Goal: Task Accomplishment & Management: Use online tool/utility

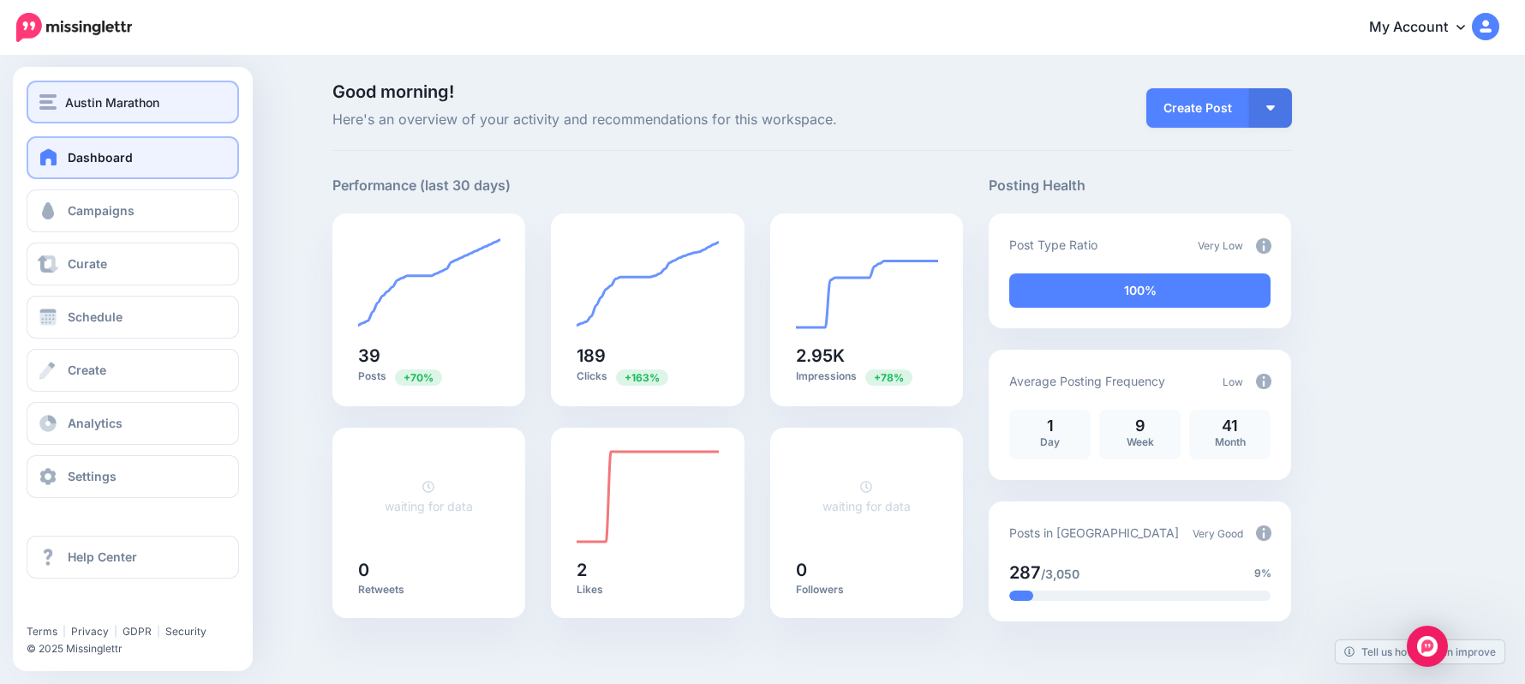
click at [163, 99] on div "Austin Marathon" at bounding box center [132, 103] width 187 height 20
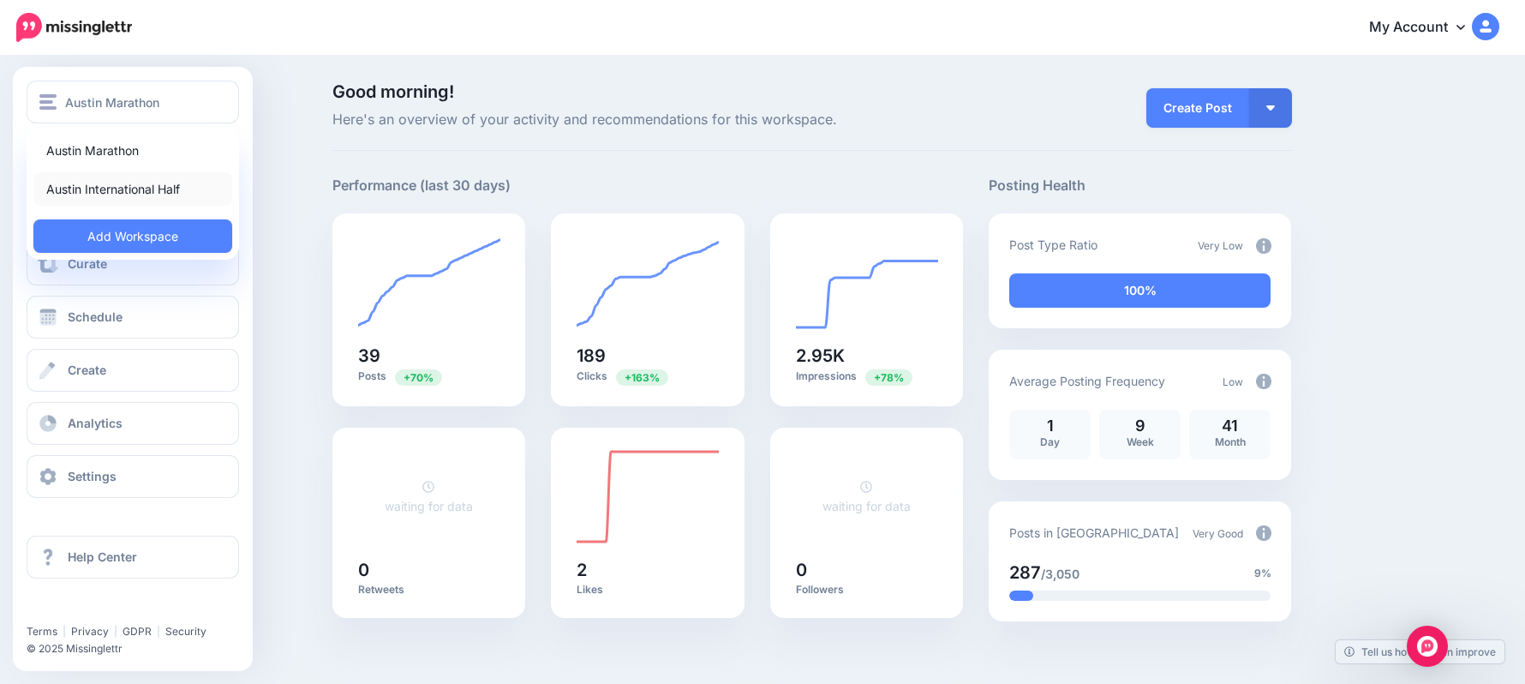
click at [173, 182] on link "Austin International Half" at bounding box center [132, 188] width 199 height 33
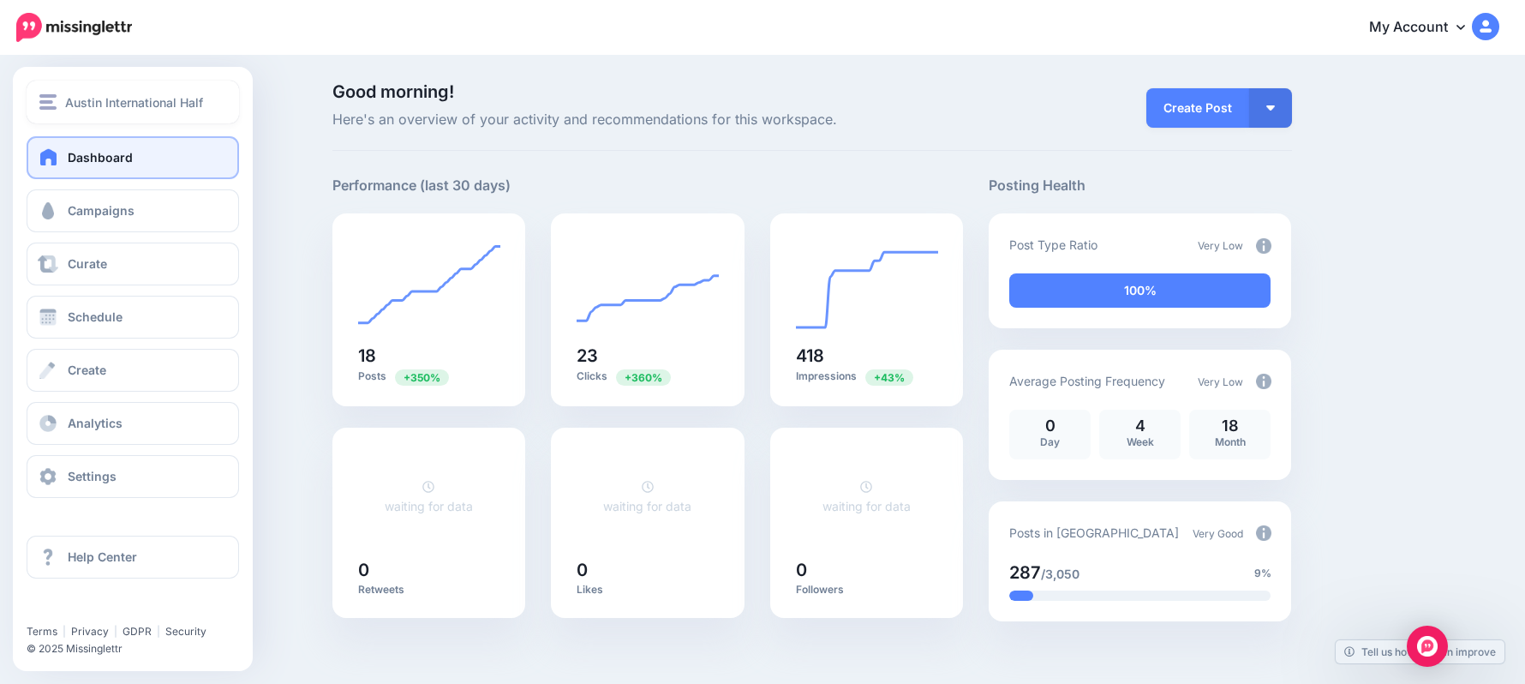
click at [87, 94] on span "Austin International Half" at bounding box center [134, 103] width 138 height 20
click at [0, 0] on link "Austin International Half" at bounding box center [0, 0] width 0 height 0
click at [117, 211] on span "Campaigns" at bounding box center [101, 210] width 67 height 15
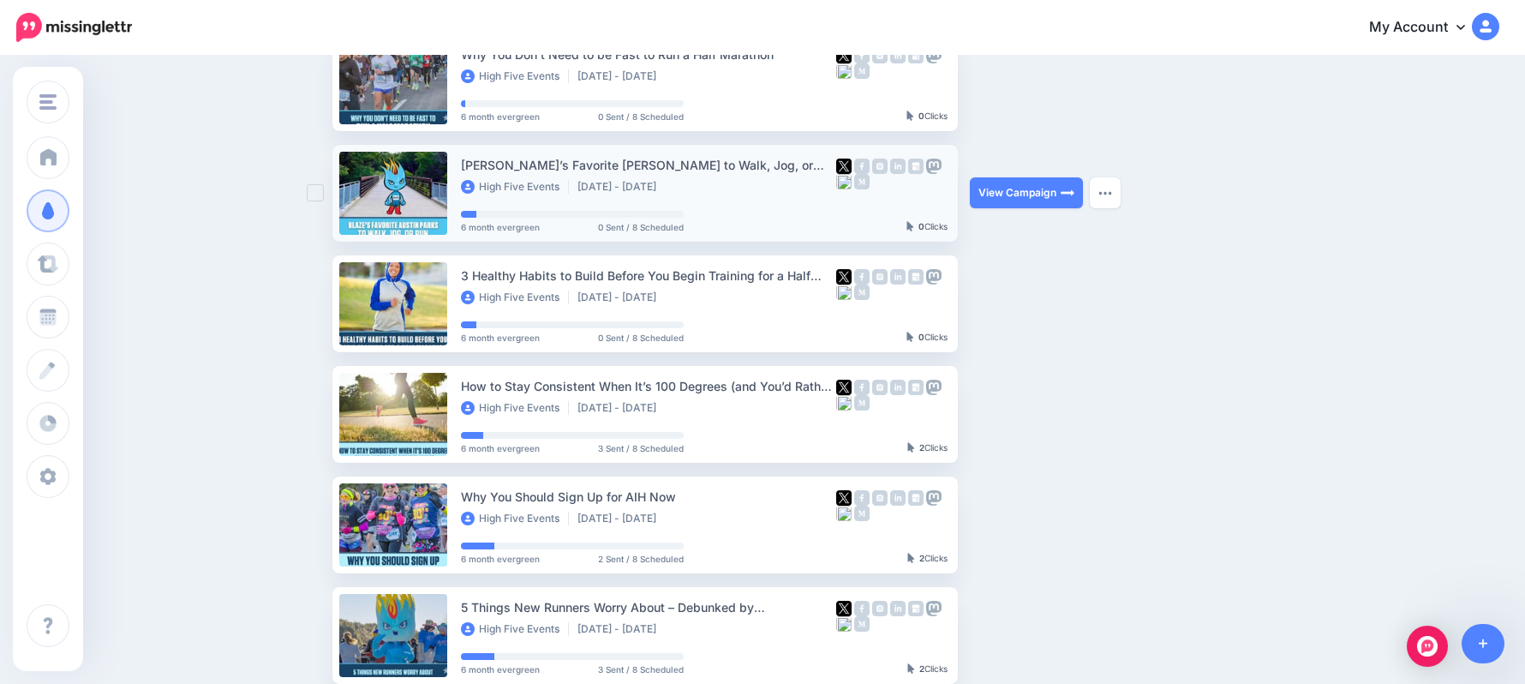
scroll to position [228, 0]
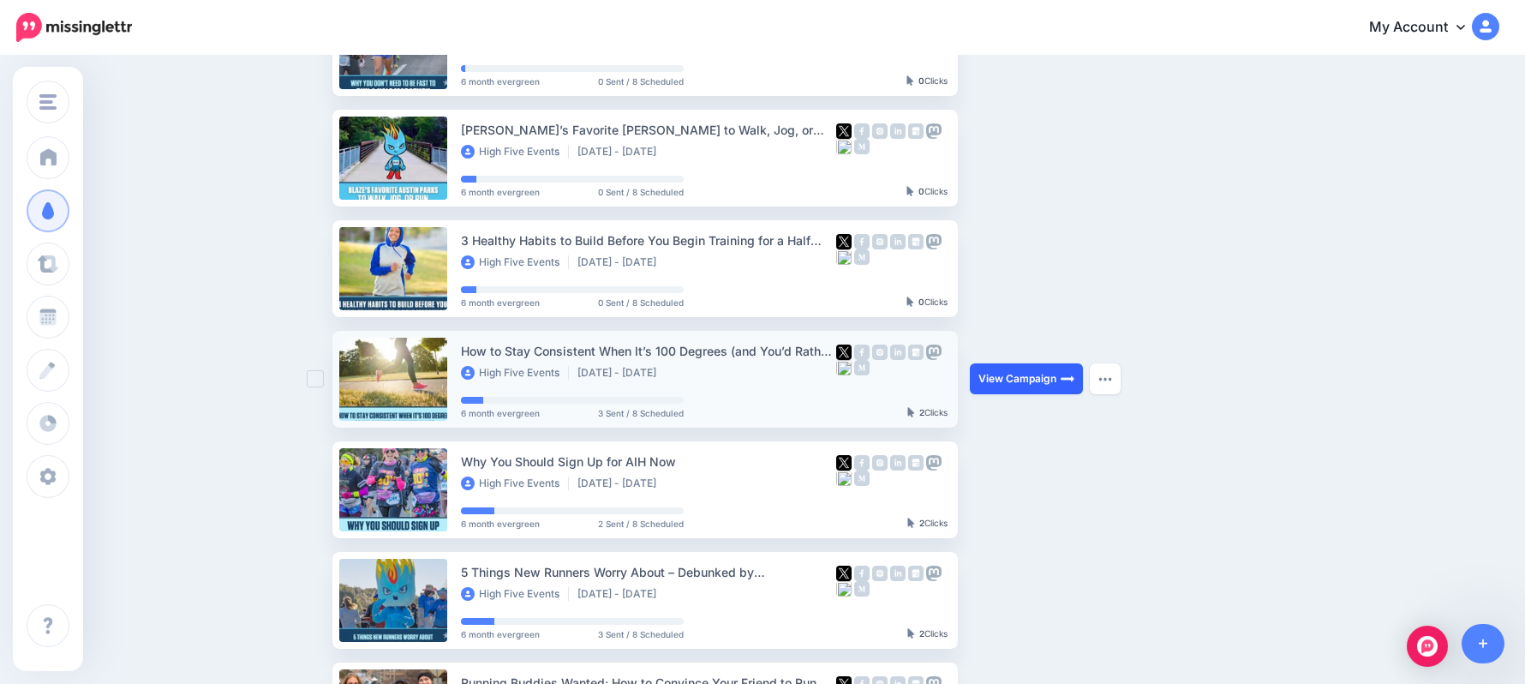
click at [1039, 374] on link "View Campaign" at bounding box center [1026, 378] width 113 height 31
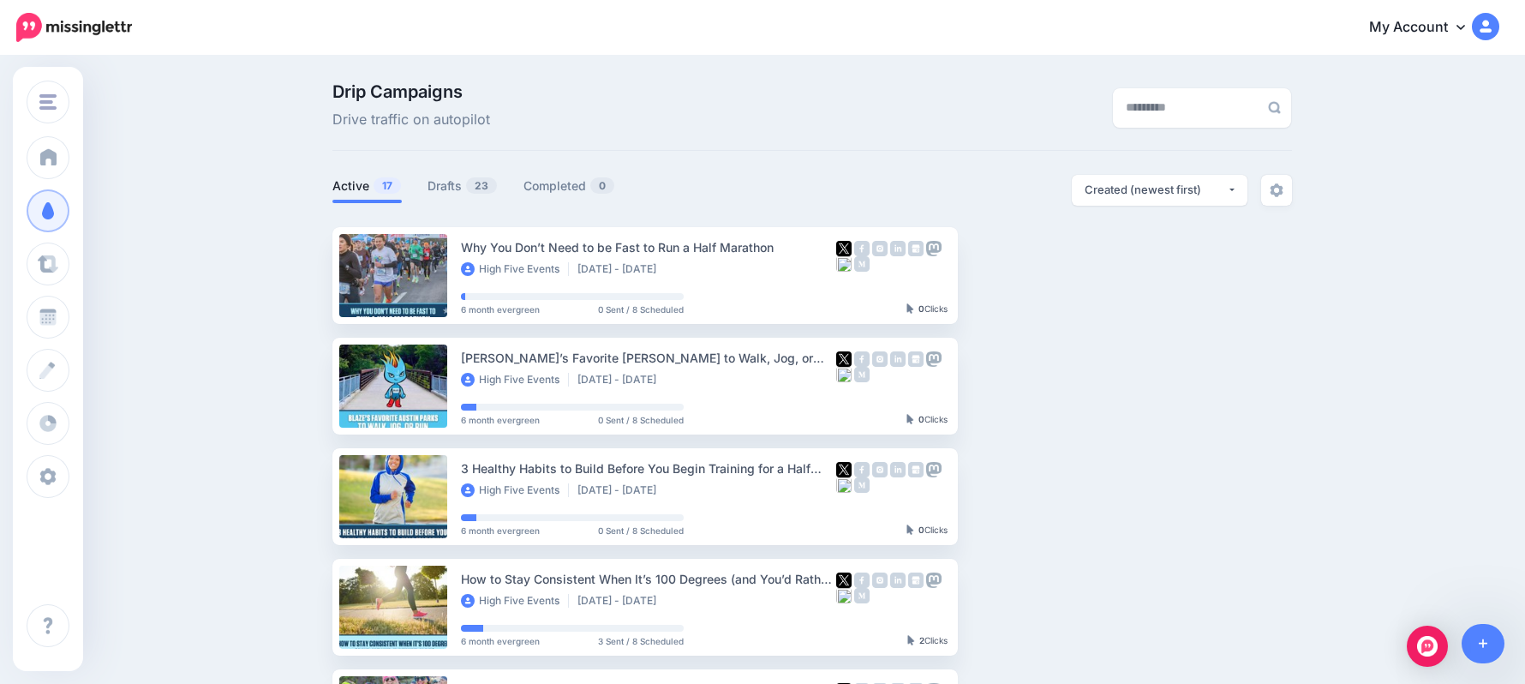
click at [458, 189] on link "Drafts 23" at bounding box center [463, 186] width 70 height 21
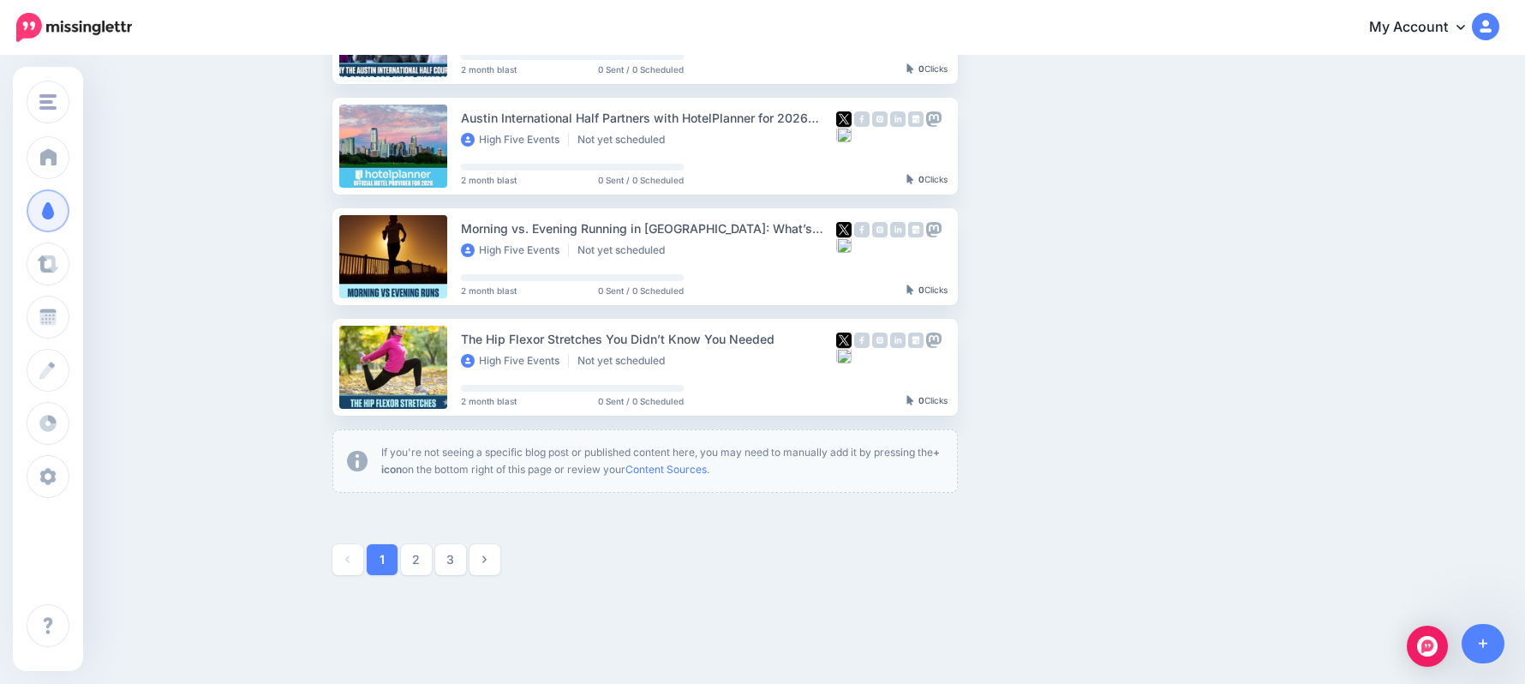
scroll to position [913, 0]
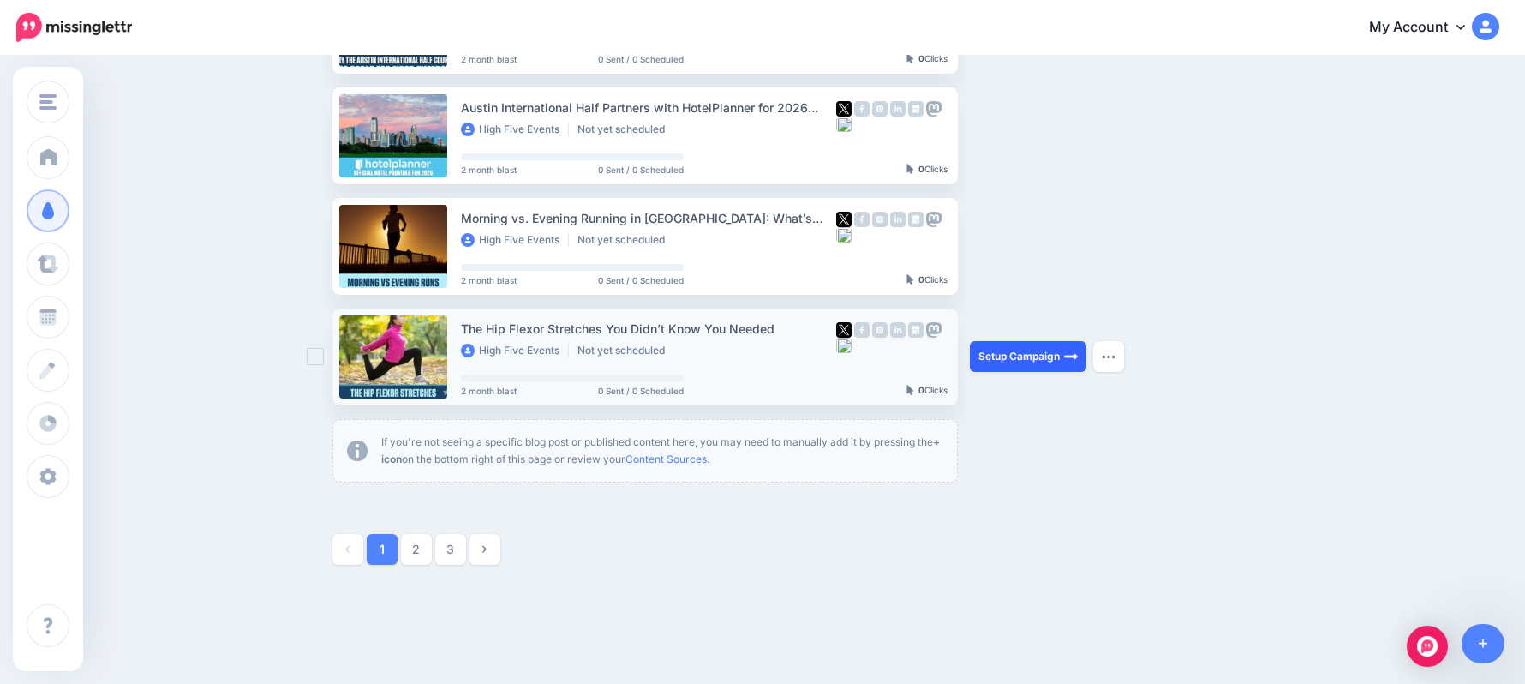
click at [1035, 368] on link "Setup Campaign" at bounding box center [1028, 356] width 117 height 31
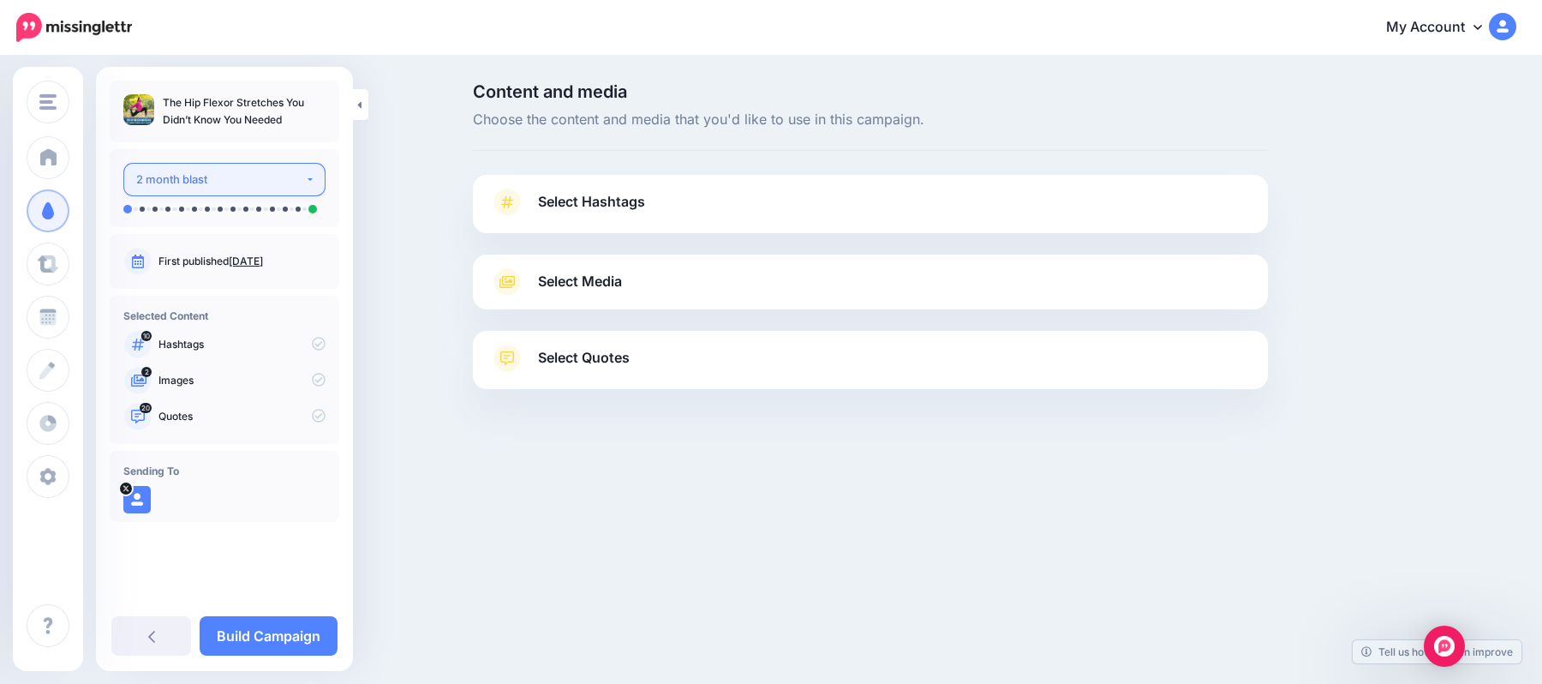
click at [289, 179] on div "2 month blast" at bounding box center [220, 180] width 169 height 20
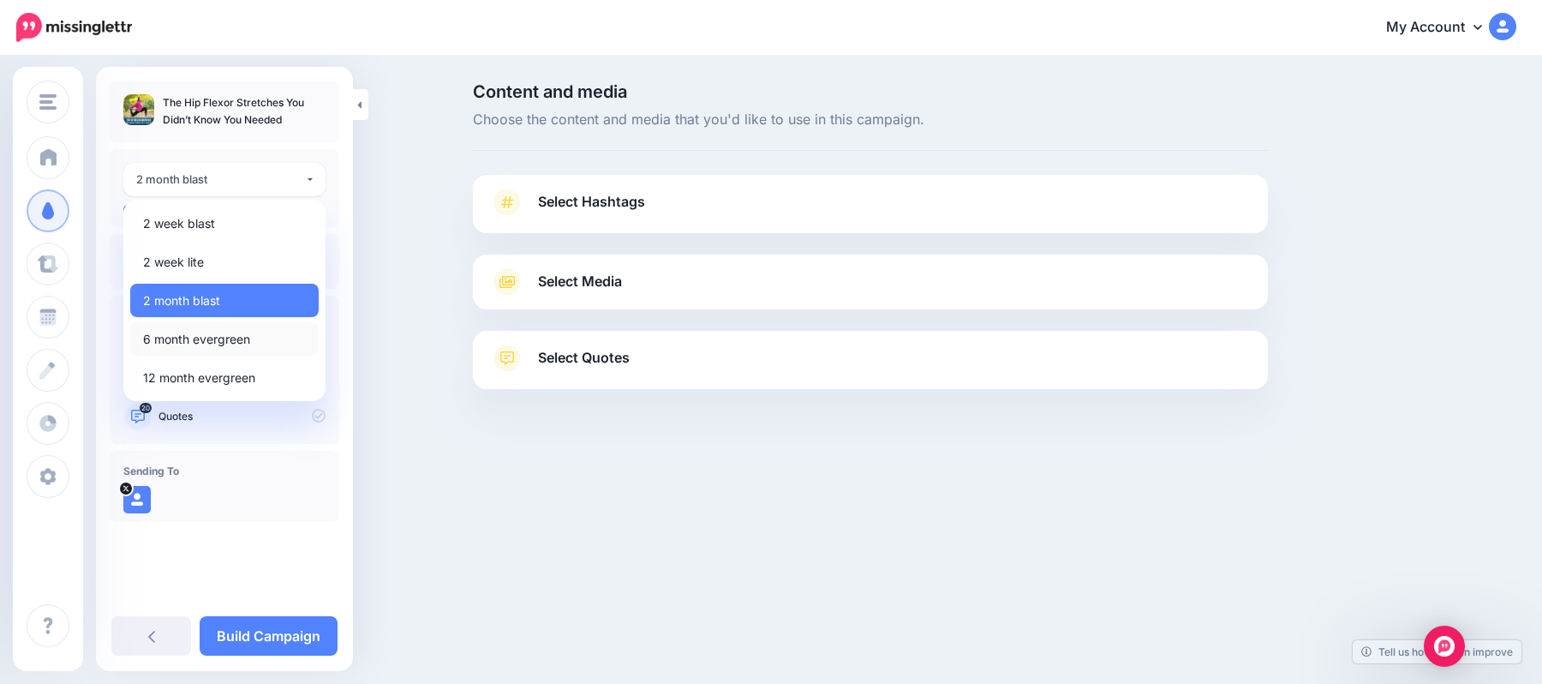
click at [202, 332] on span "6 month evergreen" at bounding box center [196, 339] width 107 height 21
select select "******"
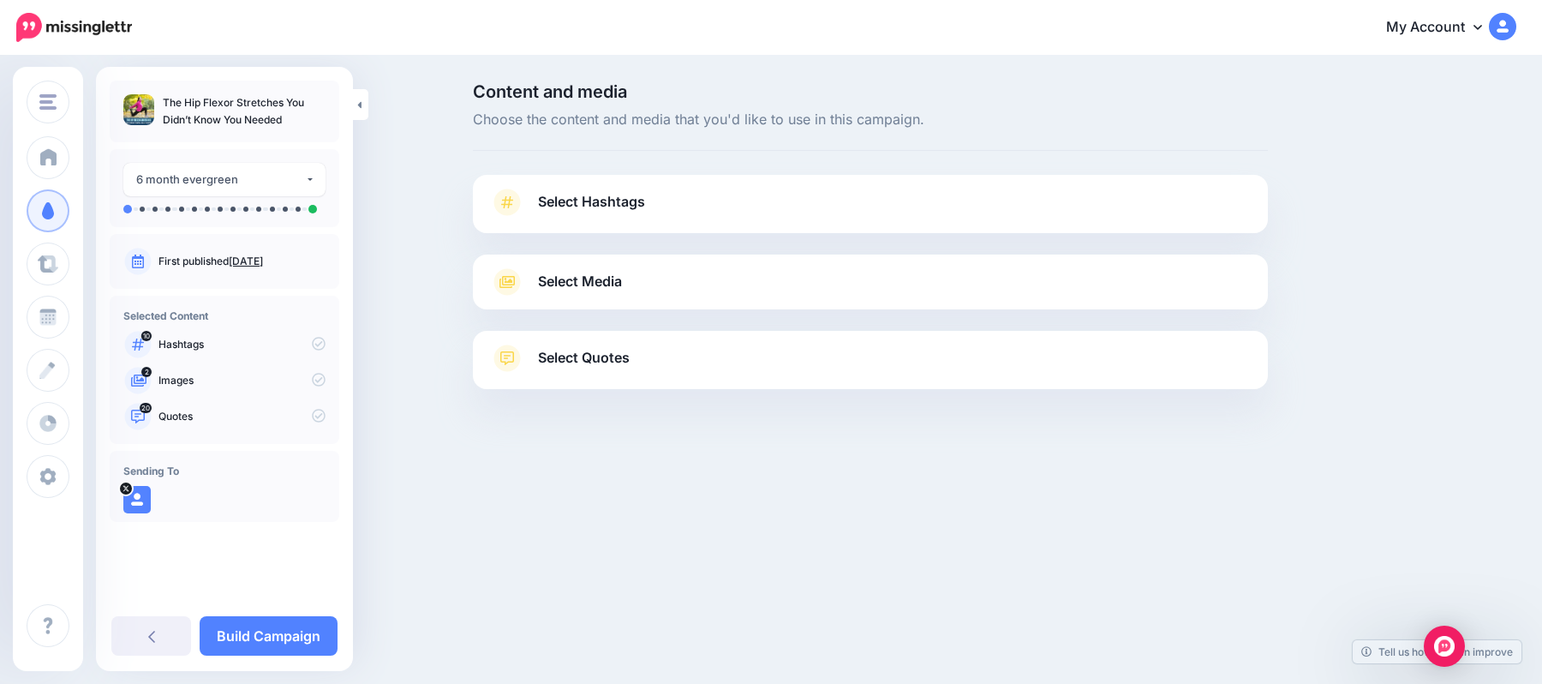
click at [554, 212] on span "Select Hashtags" at bounding box center [591, 201] width 107 height 23
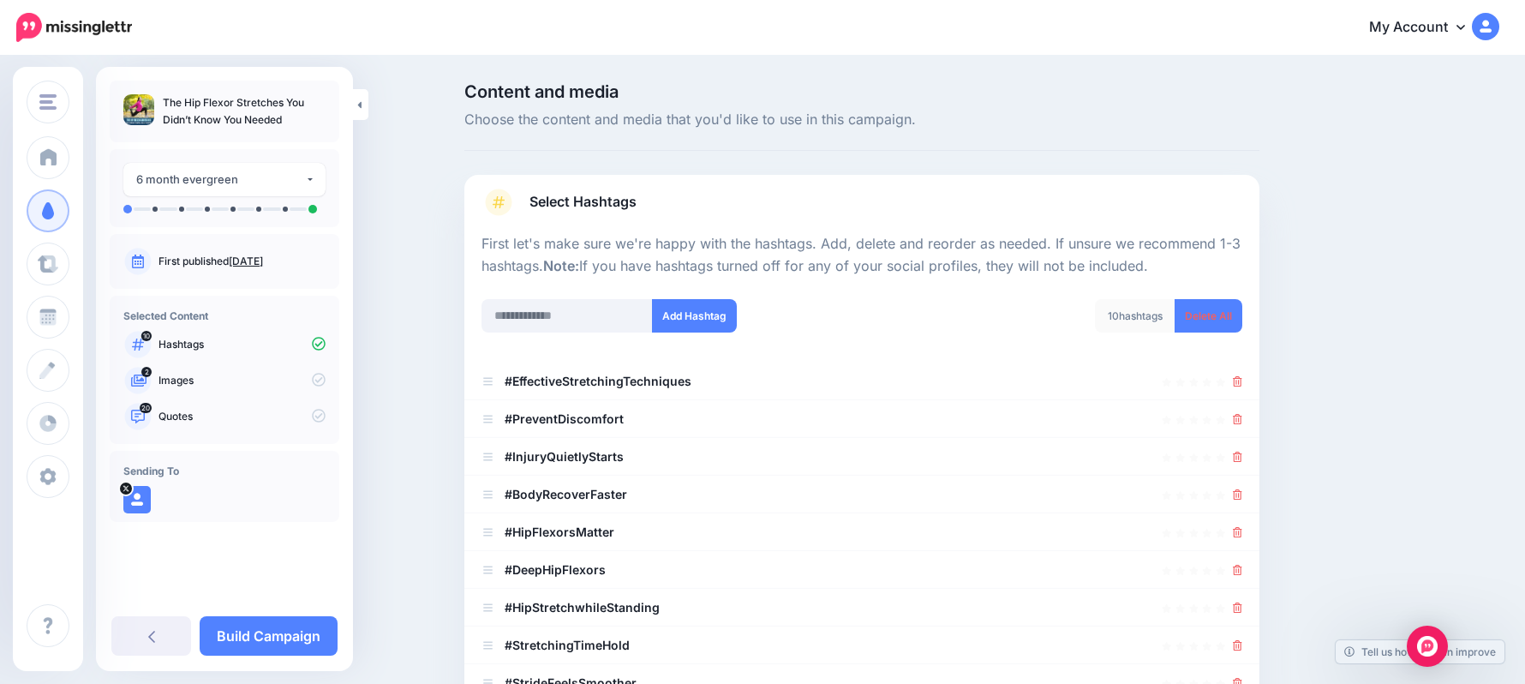
scroll to position [163, 0]
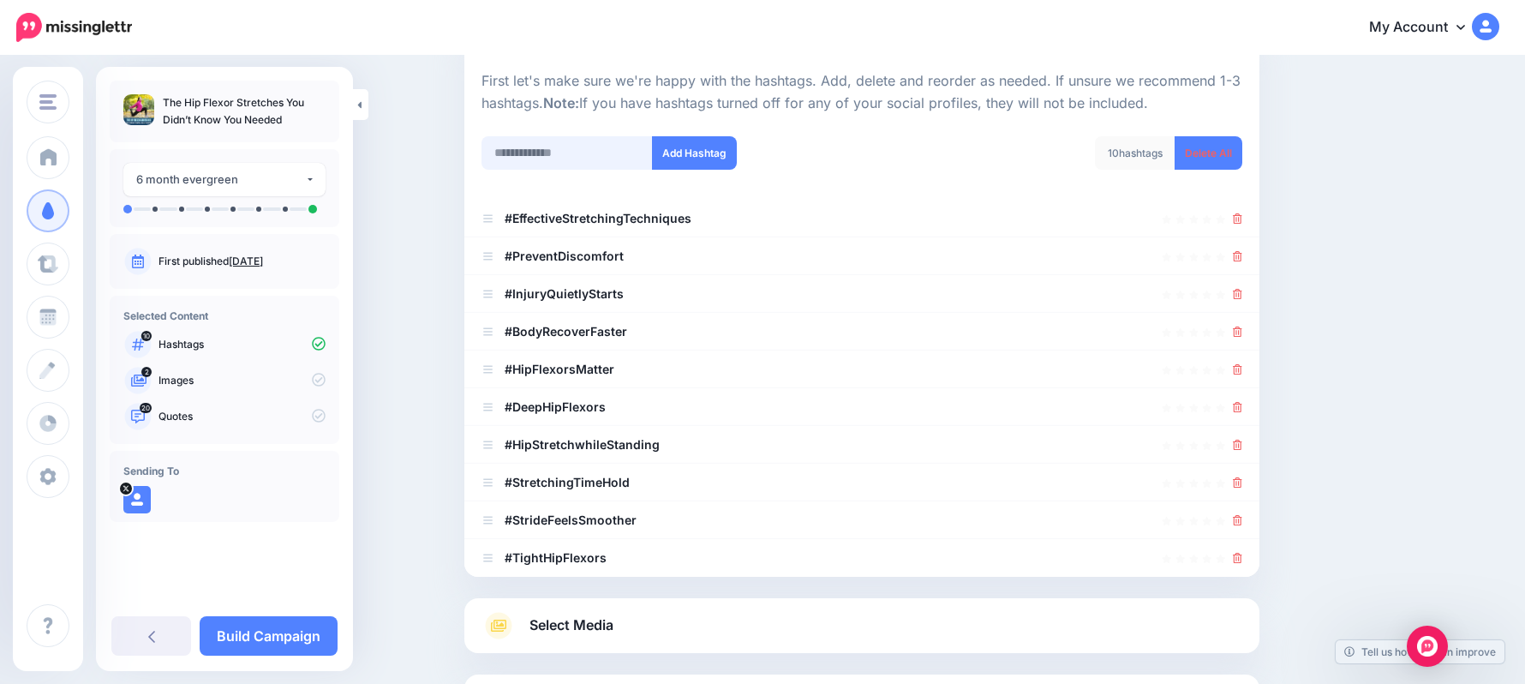
click at [543, 159] on input "text" at bounding box center [567, 152] width 171 height 33
type input "*********"
click at [701, 149] on button "Add Hashtag" at bounding box center [694, 152] width 85 height 33
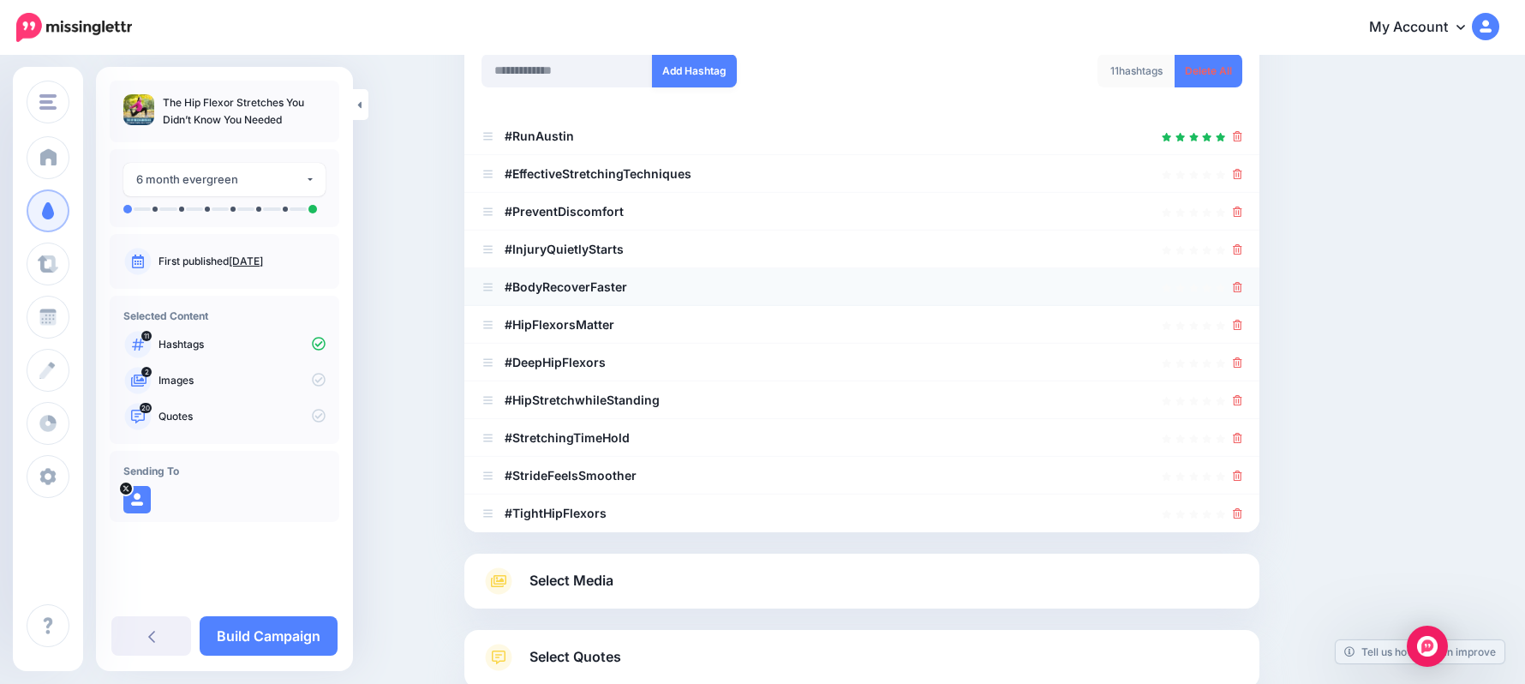
scroll to position [131, 0]
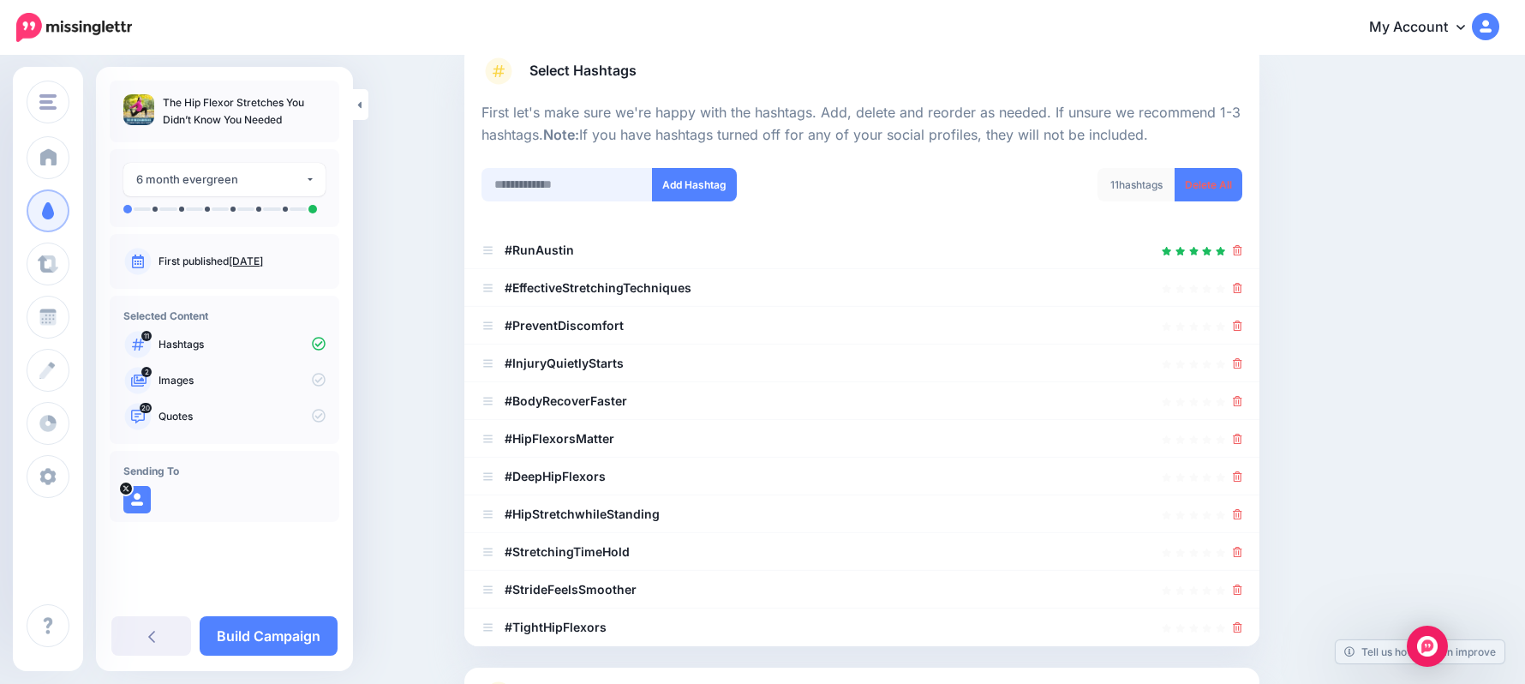
click at [618, 179] on input "text" at bounding box center [567, 184] width 171 height 33
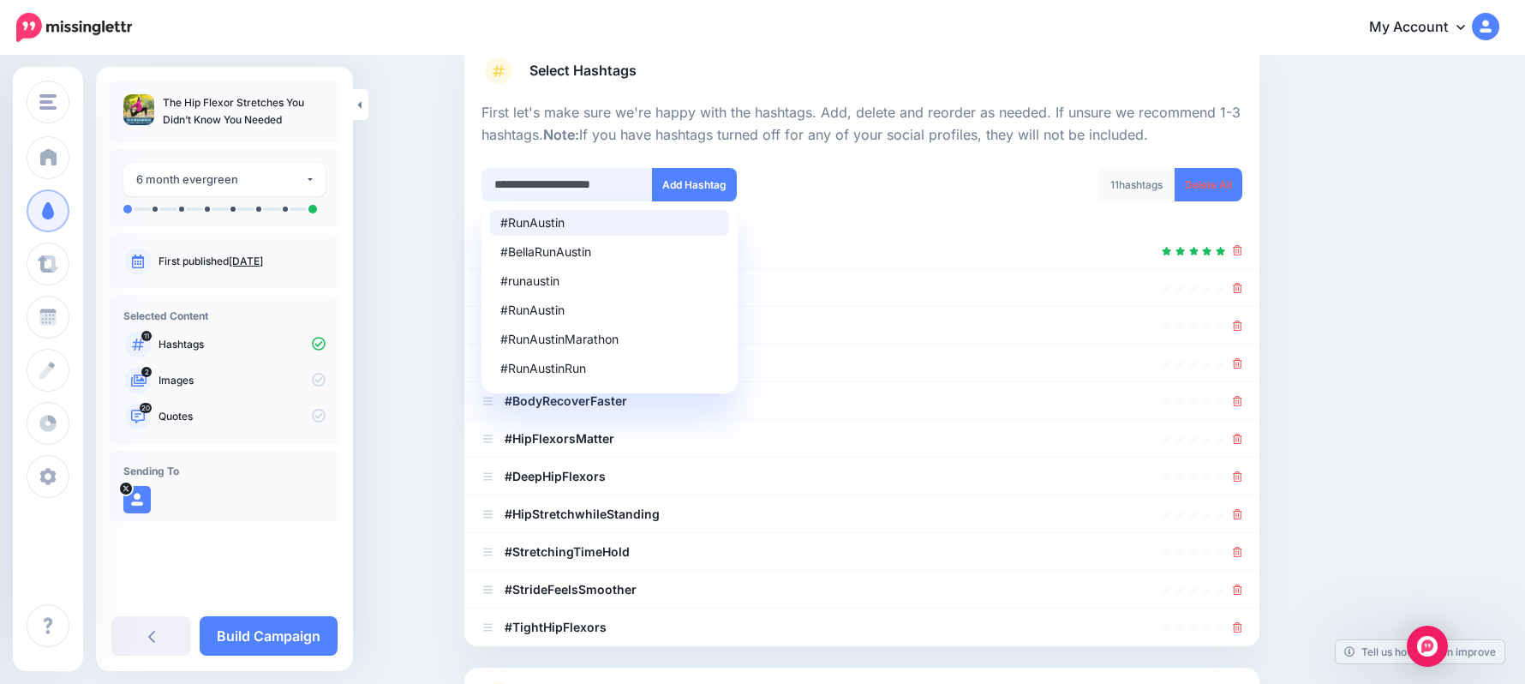
drag, startPoint x: 634, startPoint y: 178, endPoint x: 610, endPoint y: 178, distance: 24.0
click at [610, 178] on input "**********" at bounding box center [567, 184] width 171 height 33
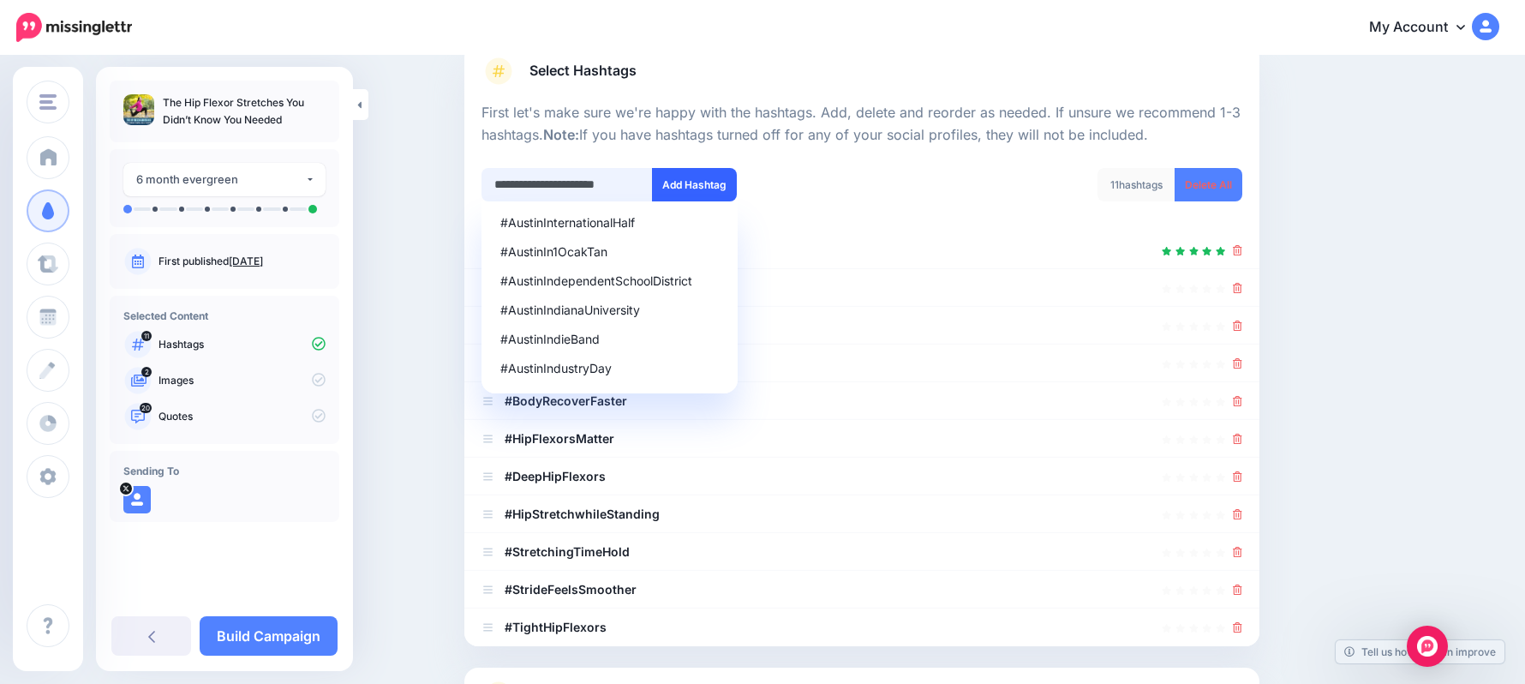
type input "**********"
click at [693, 176] on button "Add Hashtag" at bounding box center [694, 184] width 85 height 33
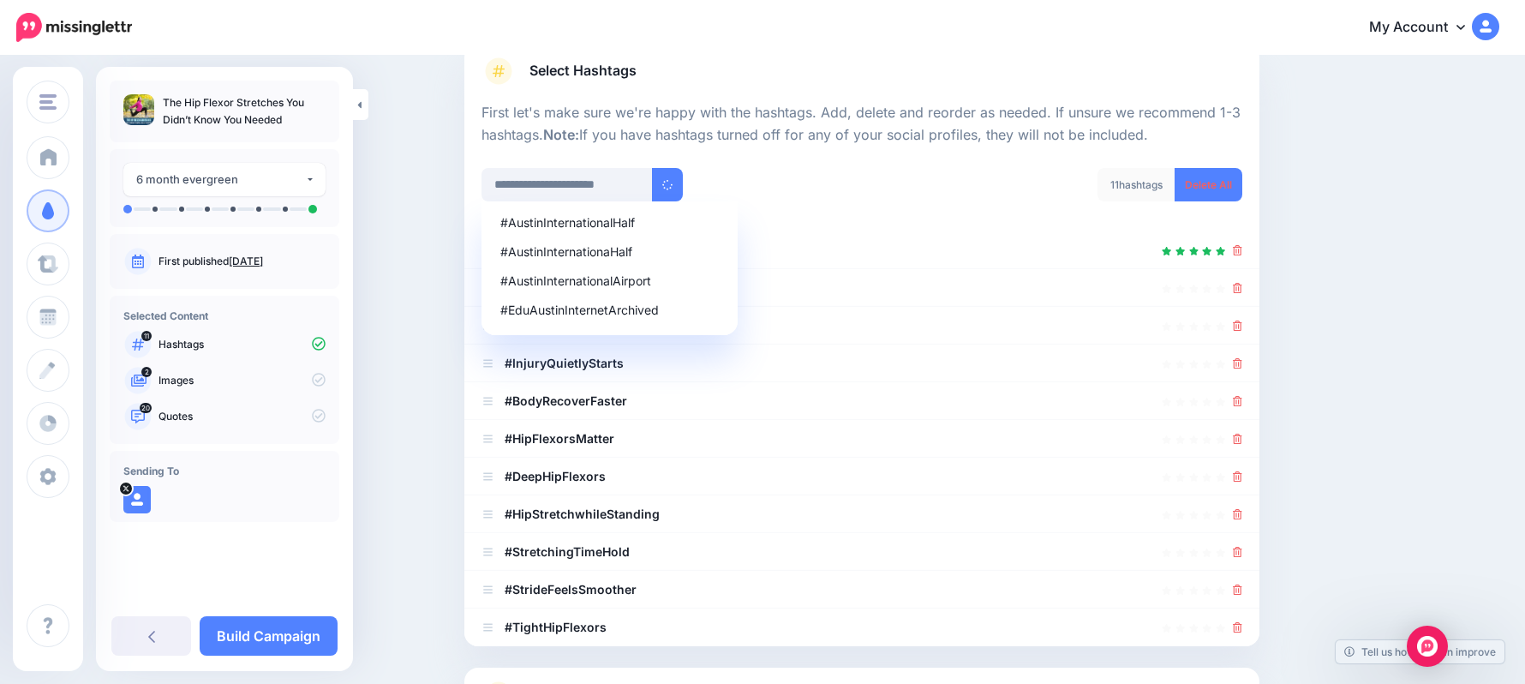
click at [964, 212] on div "11 hashtags Delete All" at bounding box center [1058, 195] width 393 height 55
click at [965, 212] on div "11 hashtags Delete All" at bounding box center [1058, 195] width 393 height 55
